Goal: Navigation & Orientation: Find specific page/section

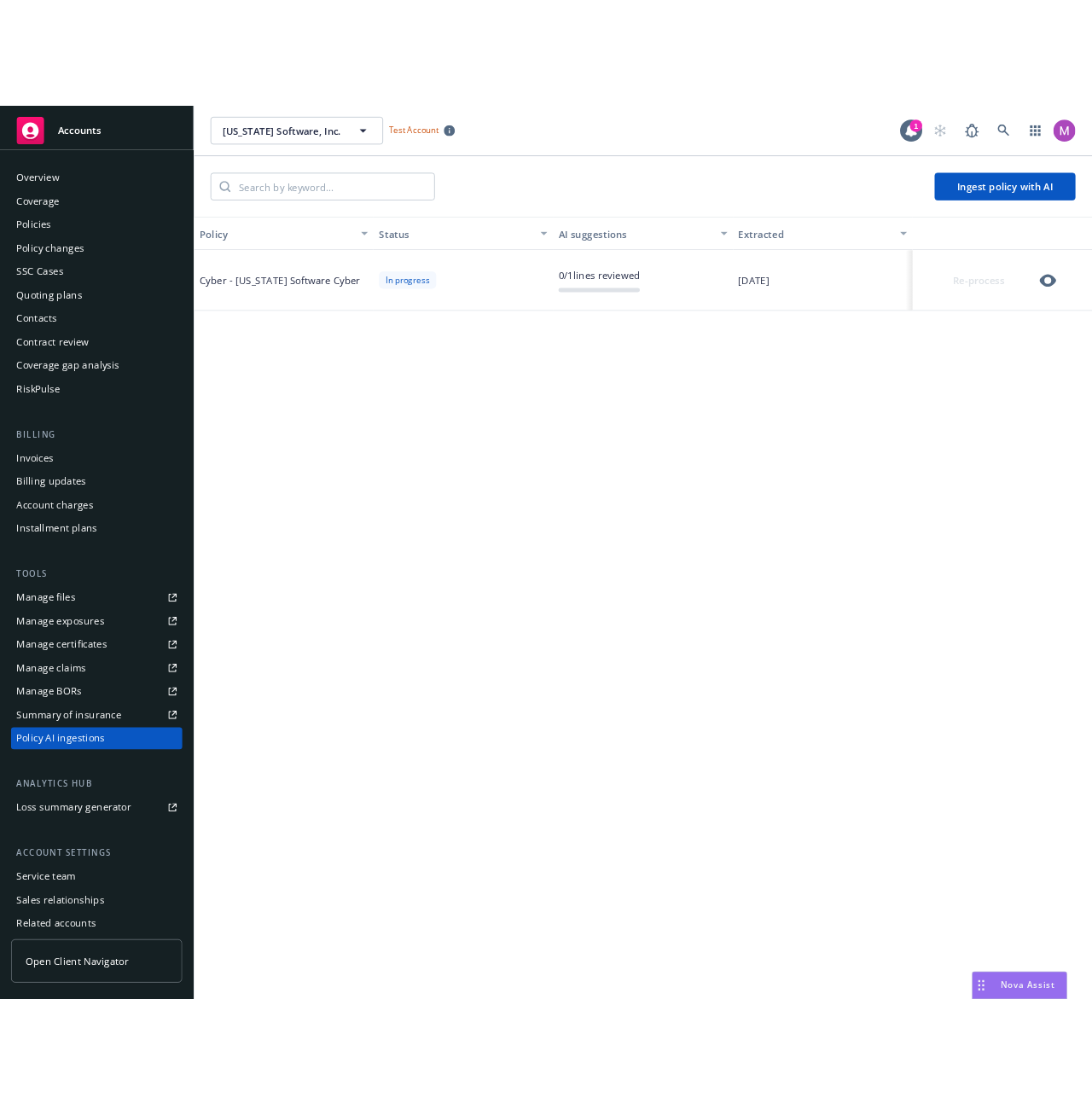
scroll to position [65, 0]
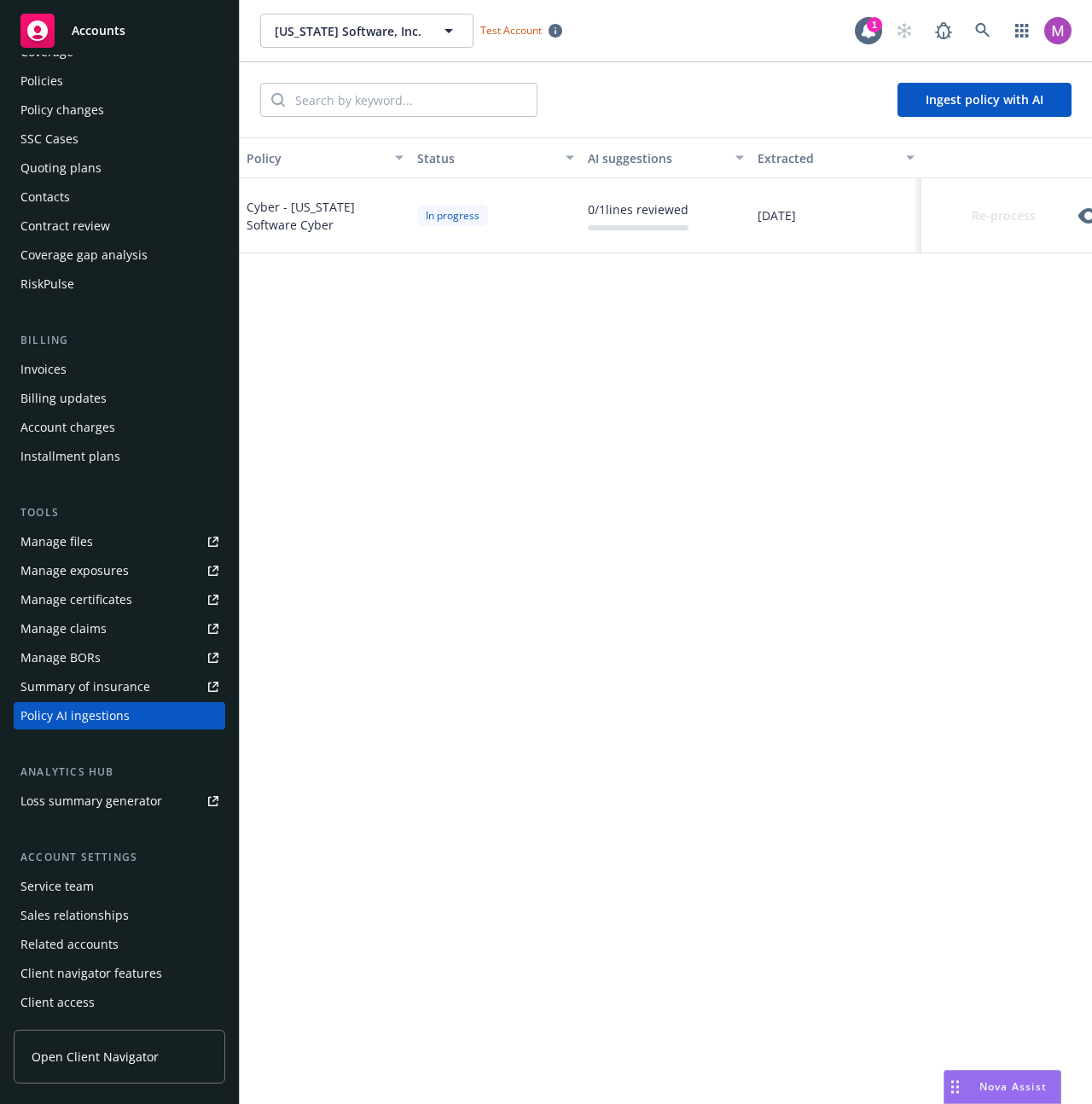
click at [1008, 1093] on span "Nova Assist" at bounding box center [1013, 1086] width 67 height 15
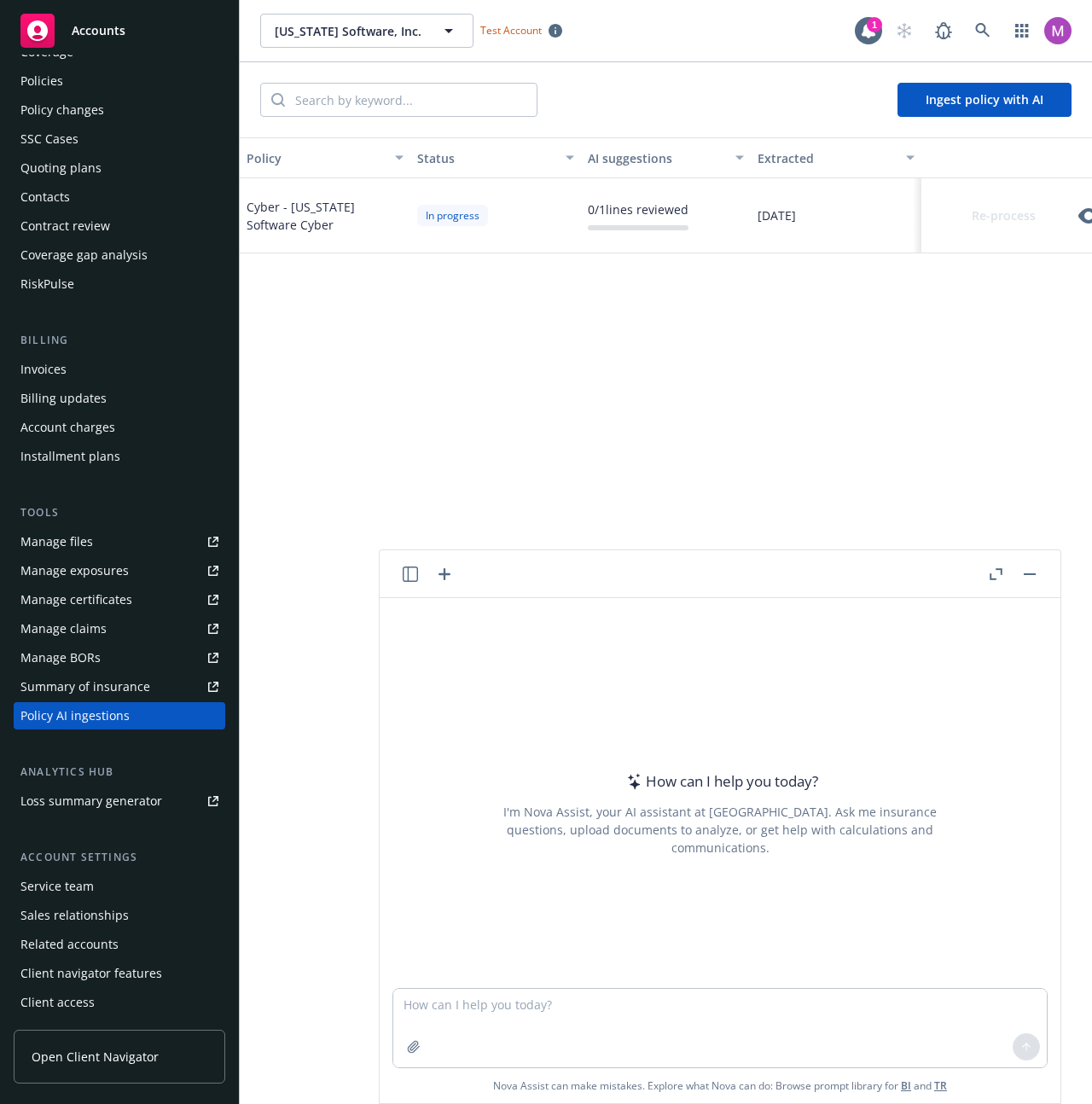
click at [447, 483] on div "Policy Status AI suggestions Extracted Cyber - [US_STATE] Software Cyber In pro…" at bounding box center [665, 621] width 852 height 967
click at [48, 29] on rect at bounding box center [38, 31] width 34 height 34
